Goal: Information Seeking & Learning: Learn about a topic

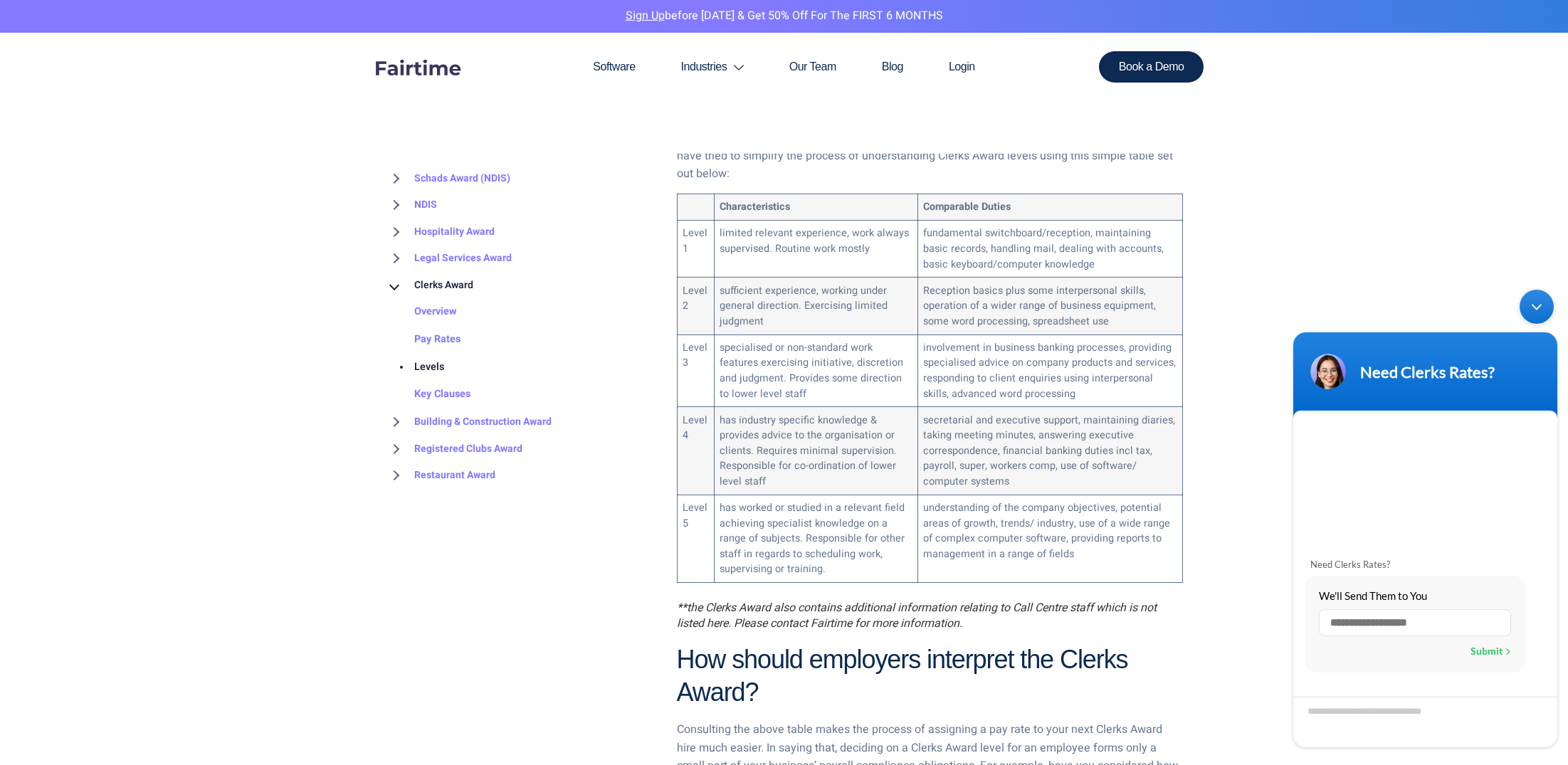
scroll to position [729, 0]
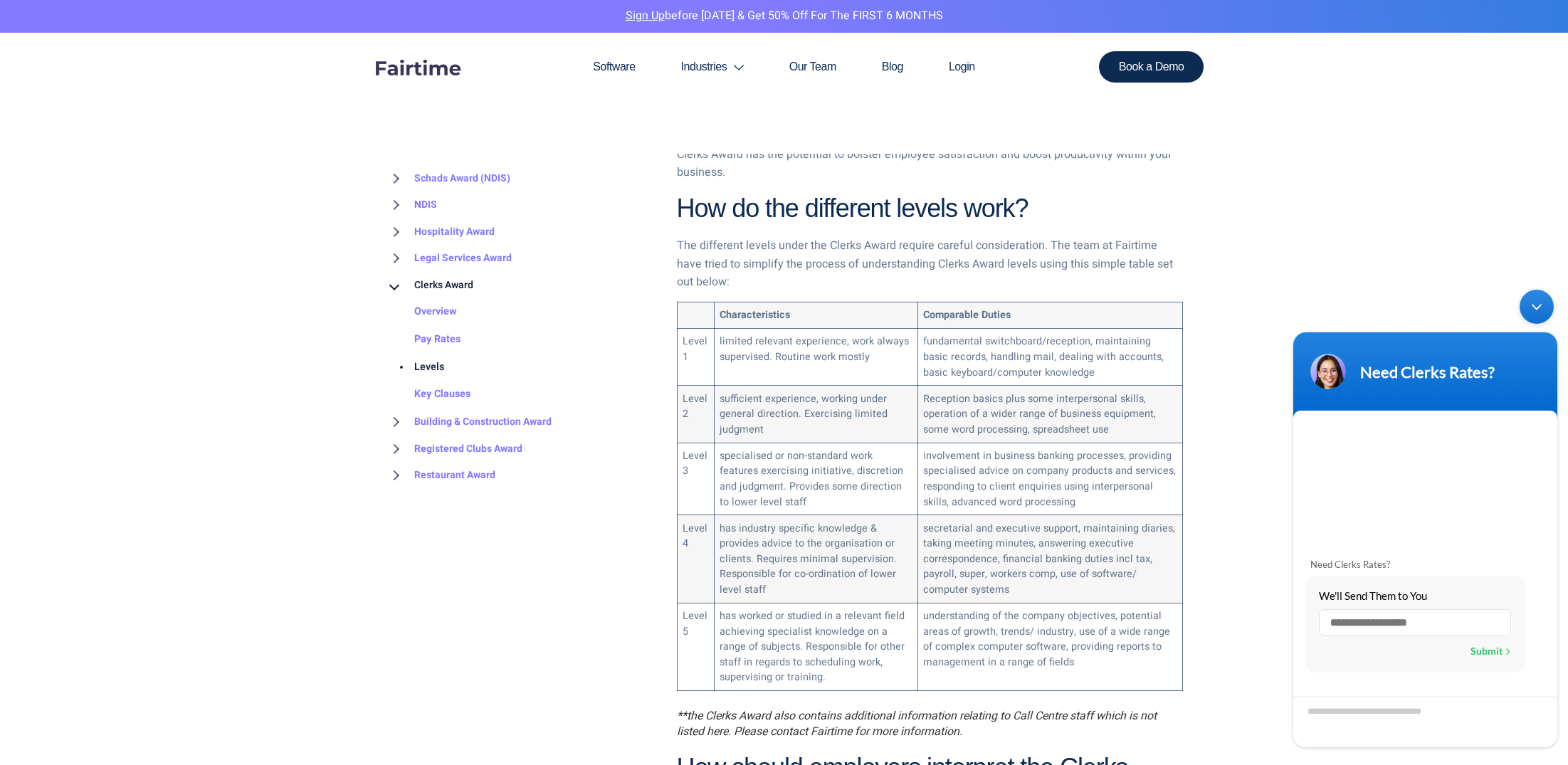
click at [1536, 307] on div "Minimize live chat window" at bounding box center [1536, 306] width 34 height 34
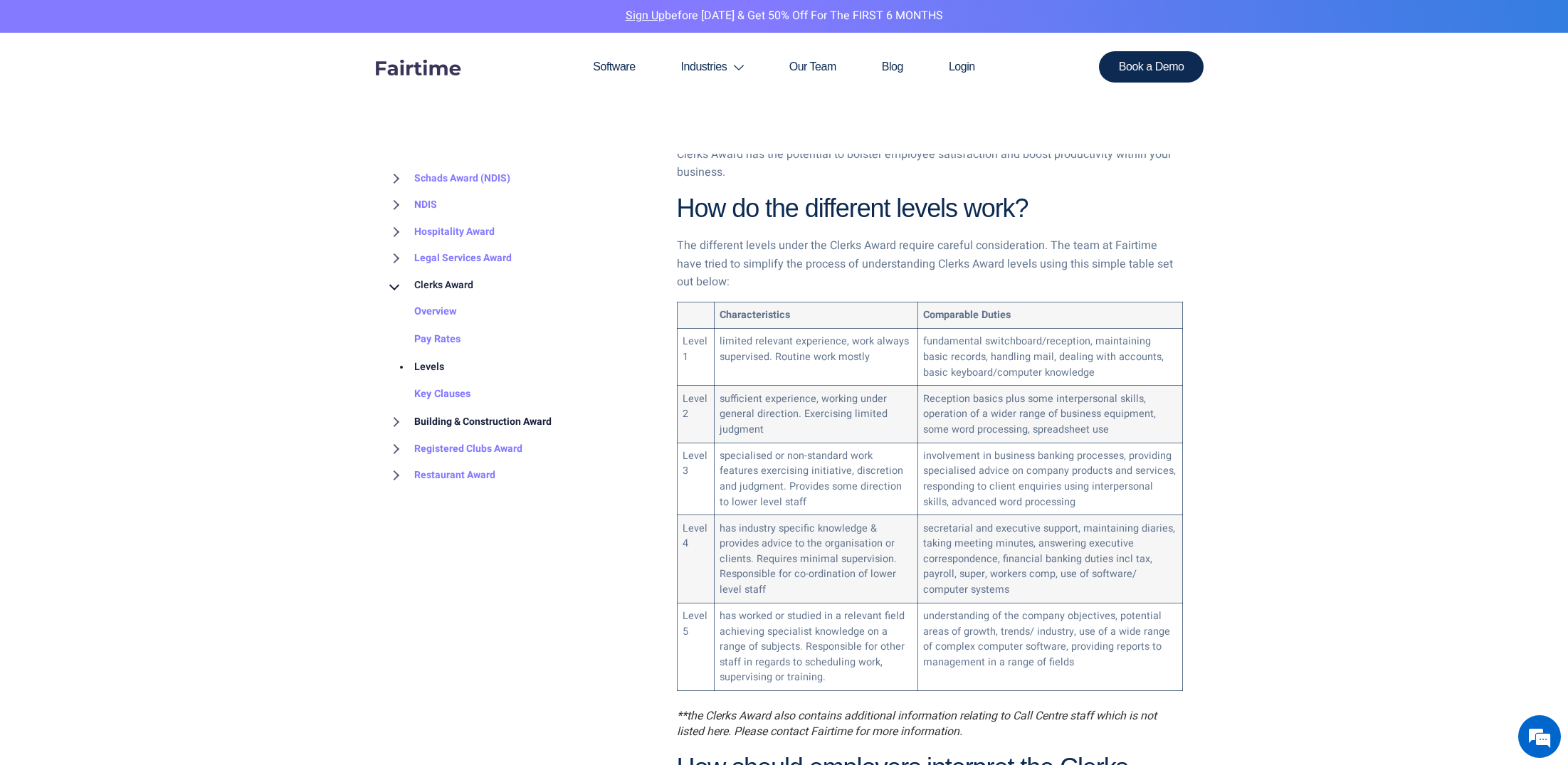
click at [398, 417] on link "Building & Construction Award" at bounding box center [468, 422] width 166 height 27
click at [444, 441] on link "Overview" at bounding box center [421, 449] width 71 height 28
click at [441, 446] on link "Overview" at bounding box center [421, 449] width 71 height 28
click at [475, 420] on link "Building & Construction Award" at bounding box center [468, 422] width 166 height 27
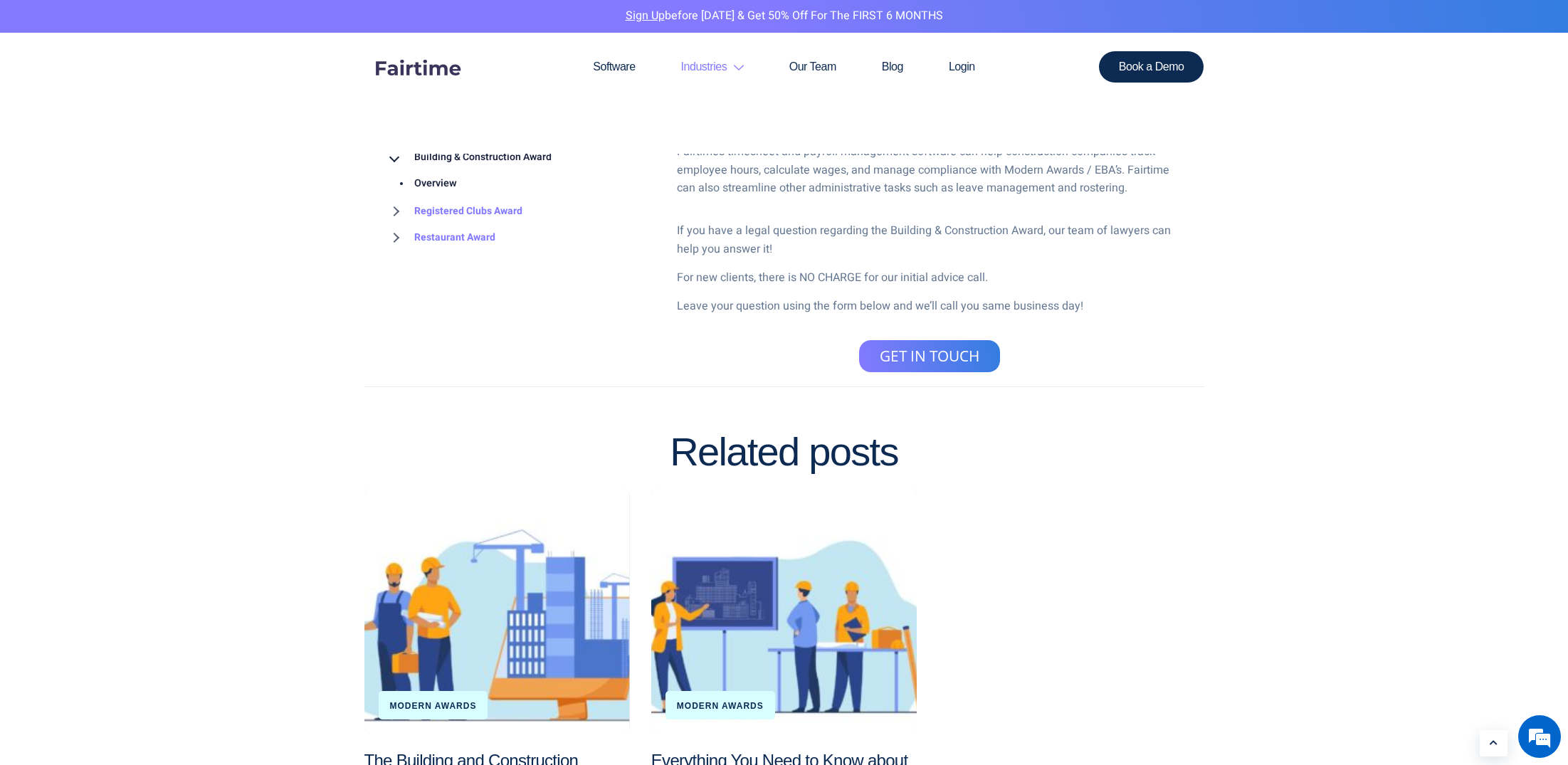
scroll to position [741, 0]
